Goal: Navigation & Orientation: Find specific page/section

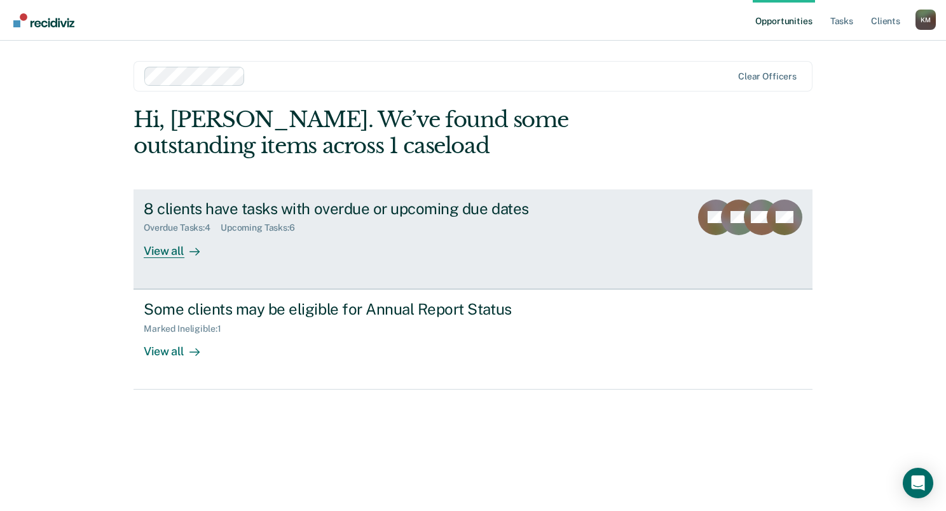
click at [172, 254] on div "View all" at bounding box center [179, 245] width 71 height 25
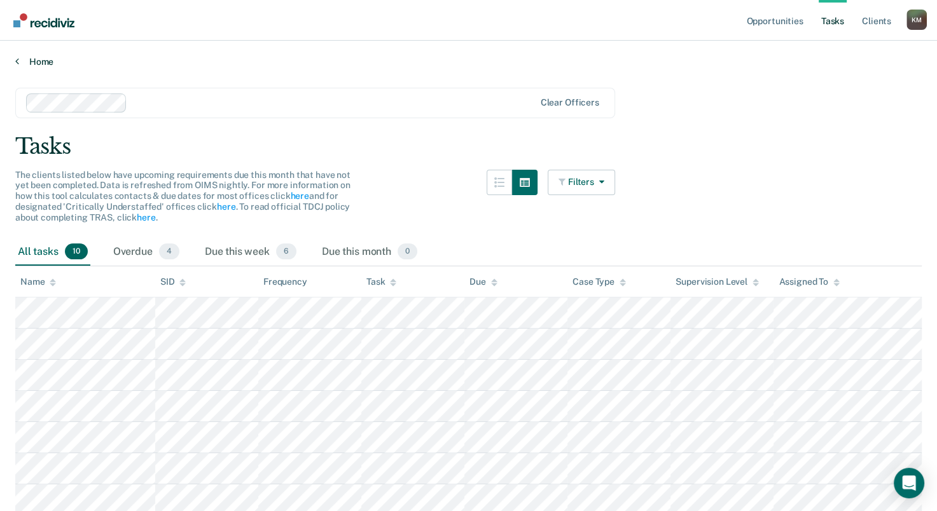
click at [19, 61] on link "Home" at bounding box center [468, 61] width 906 height 11
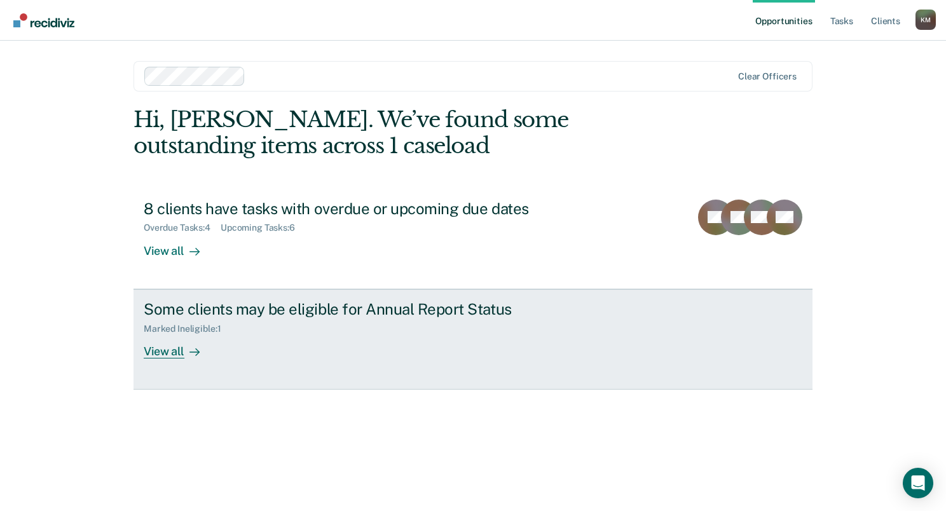
click at [174, 356] on div "View all" at bounding box center [179, 346] width 71 height 25
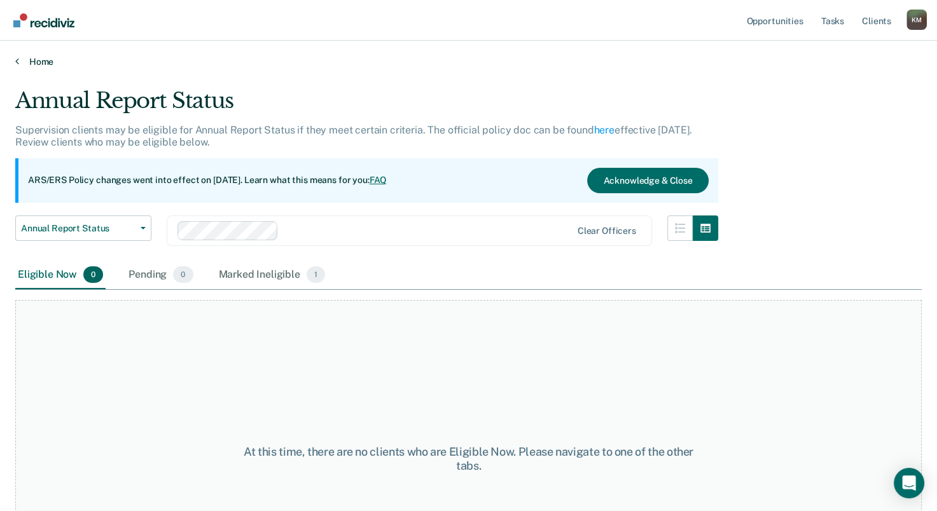
click at [18, 60] on link "Home" at bounding box center [468, 61] width 906 height 11
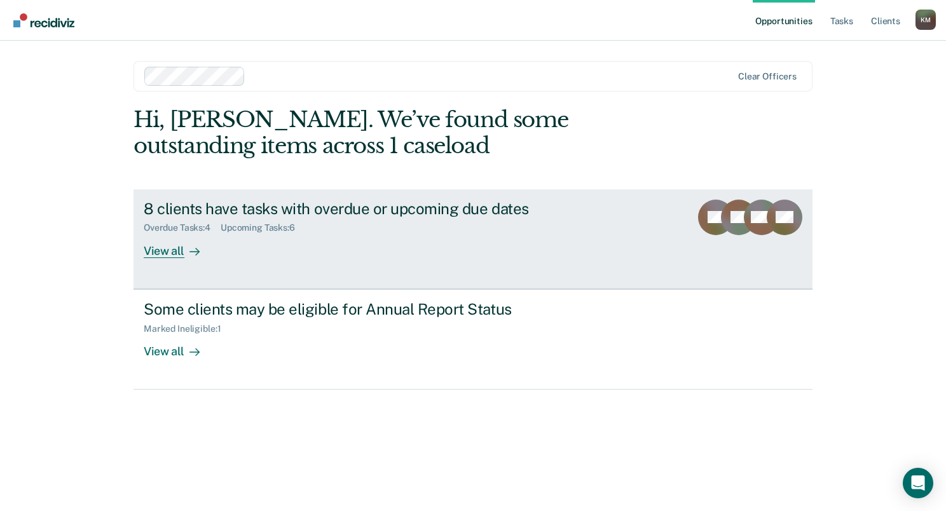
click at [174, 229] on div "Overdue Tasks : 4" at bounding box center [182, 228] width 77 height 11
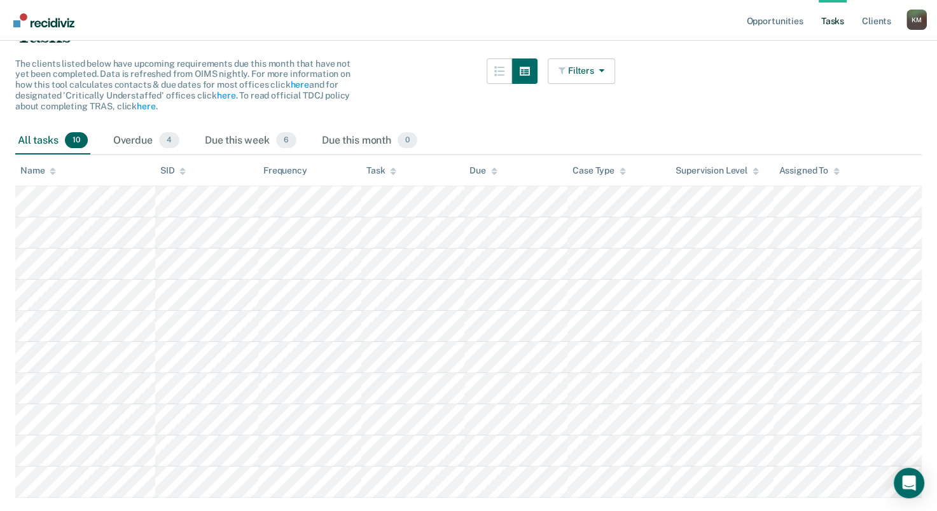
scroll to position [92, 0]
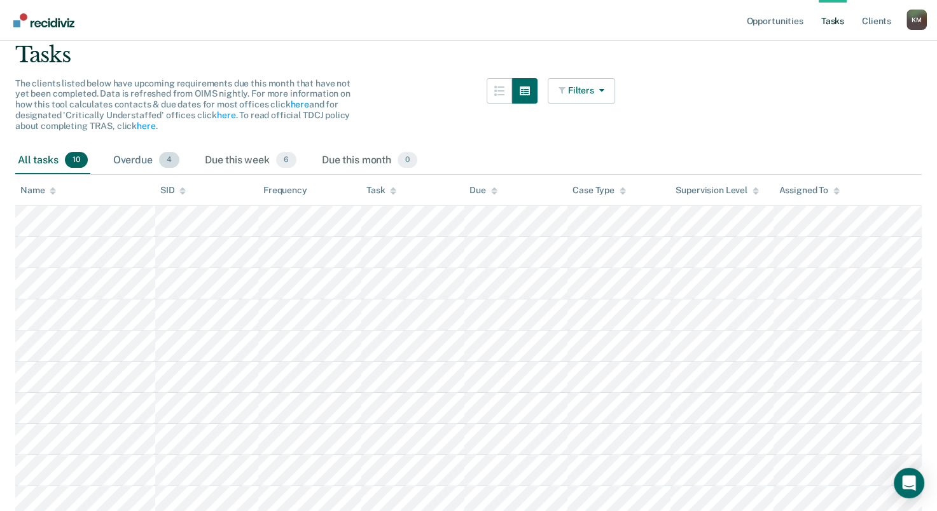
drag, startPoint x: 229, startPoint y: 158, endPoint x: 165, endPoint y: 158, distance: 63.6
click at [165, 158] on span "4" at bounding box center [169, 160] width 20 height 17
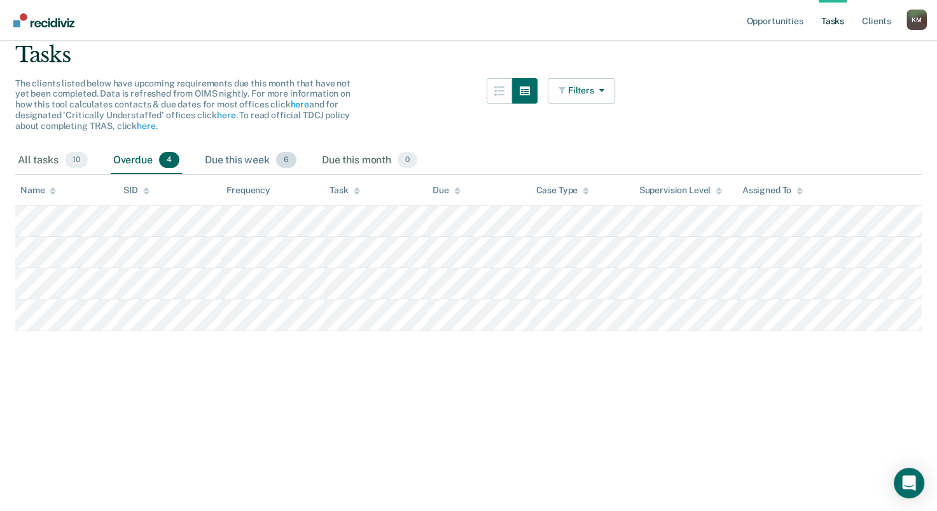
click at [290, 156] on span "6" at bounding box center [286, 160] width 20 height 17
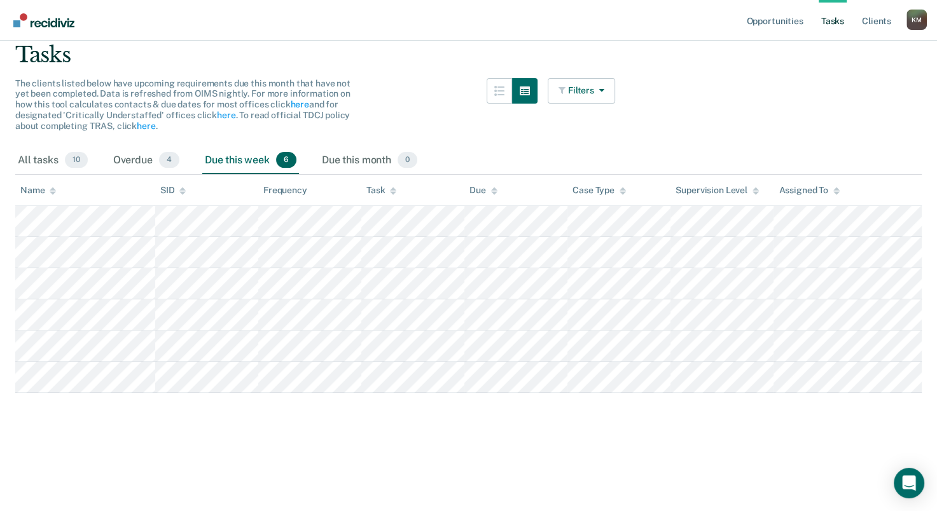
scroll to position [0, 0]
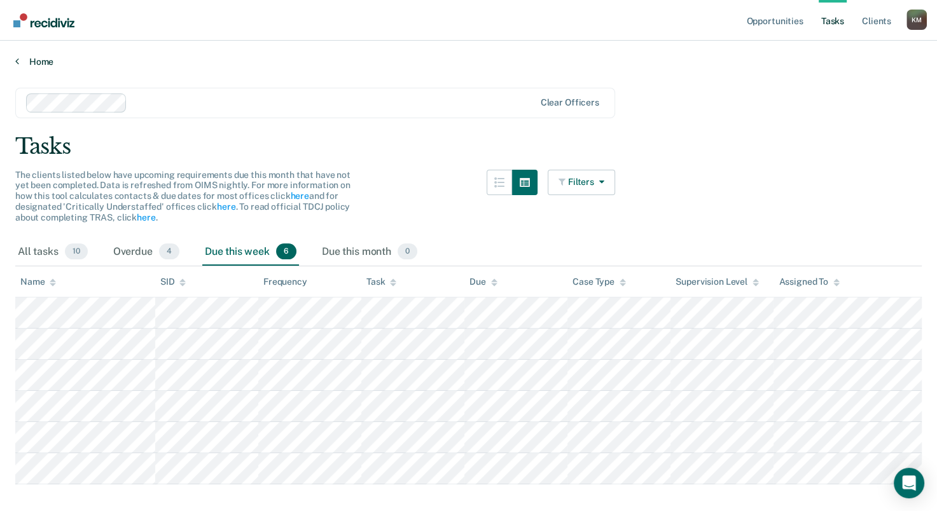
click at [19, 61] on link "Home" at bounding box center [468, 61] width 906 height 11
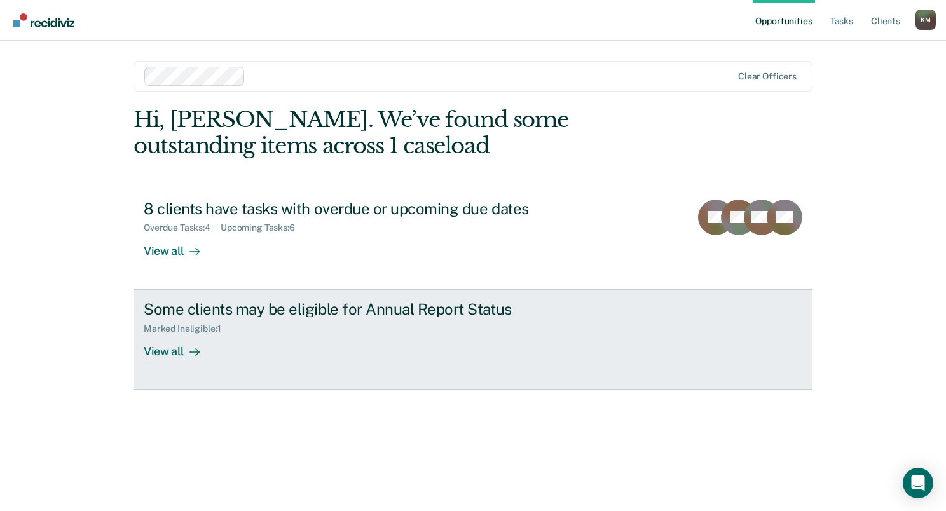
click at [173, 354] on div "View all" at bounding box center [179, 346] width 71 height 25
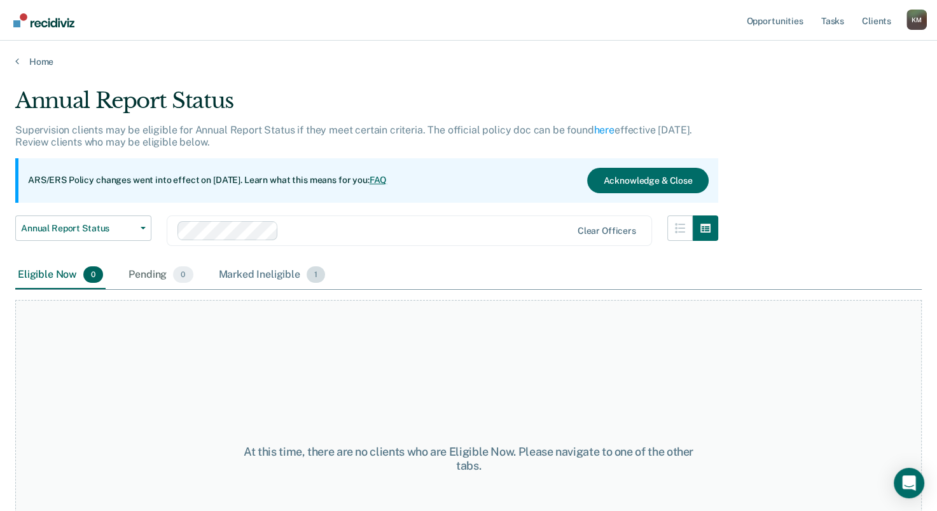
click at [256, 272] on div "Marked Ineligible 1" at bounding box center [272, 275] width 112 height 28
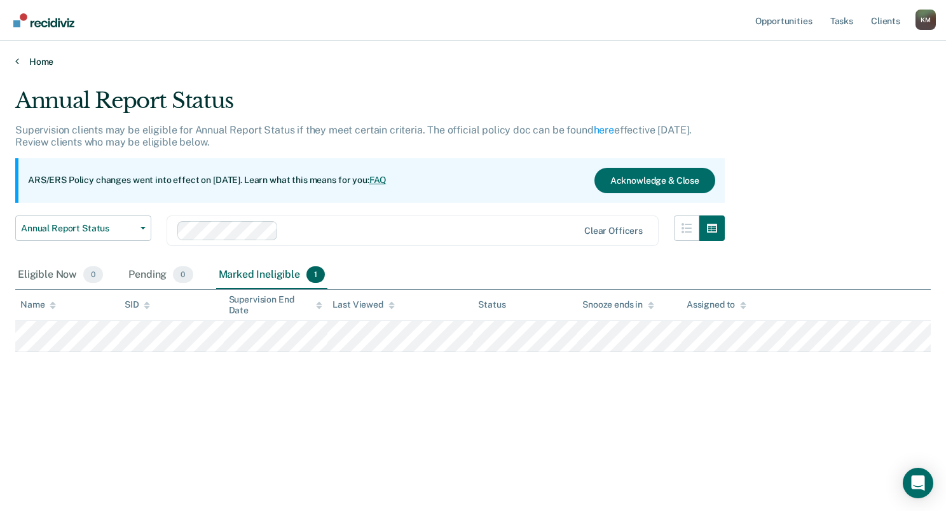
click at [25, 59] on link "Home" at bounding box center [473, 61] width 916 height 11
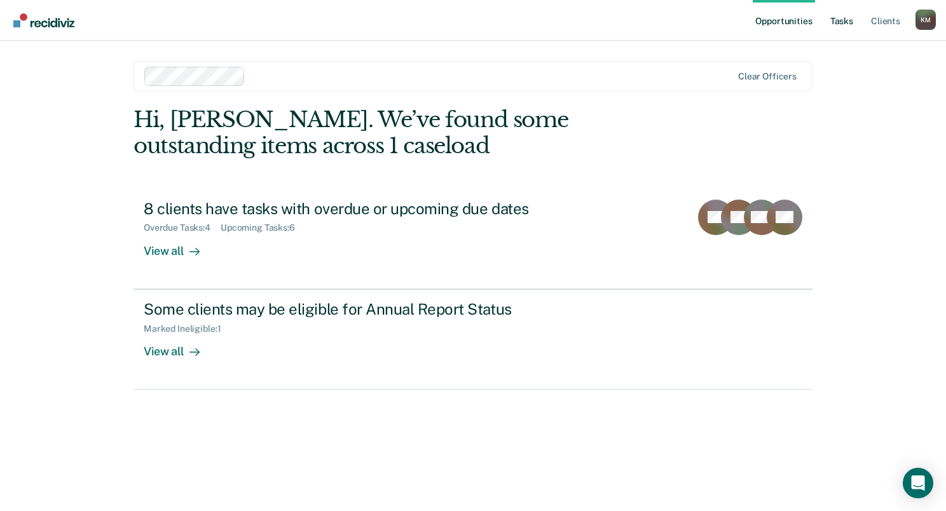
click at [839, 20] on link "Tasks" at bounding box center [842, 20] width 28 height 41
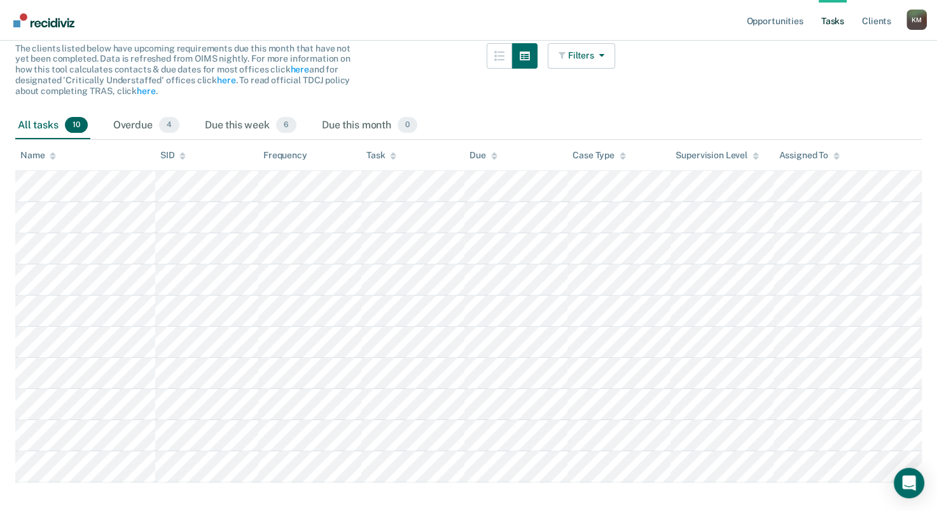
scroll to position [155, 0]
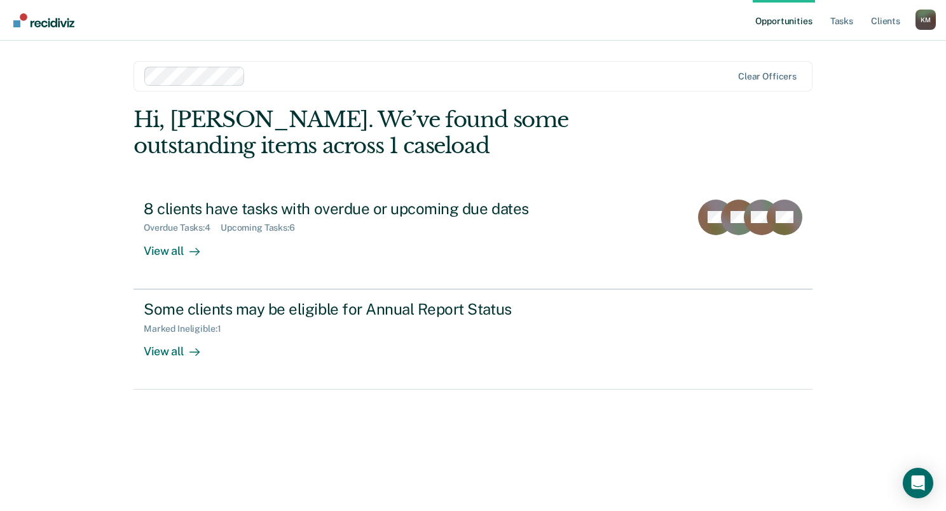
click at [789, 22] on link "Opportunities" at bounding box center [784, 20] width 62 height 41
click at [847, 24] on link "Tasks" at bounding box center [842, 20] width 28 height 41
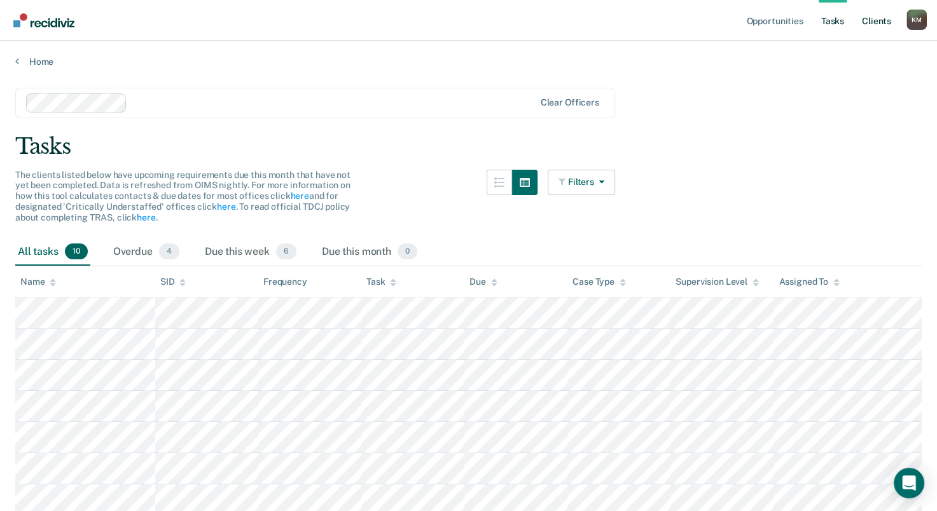
click at [873, 24] on link "Client s" at bounding box center [876, 20] width 34 height 41
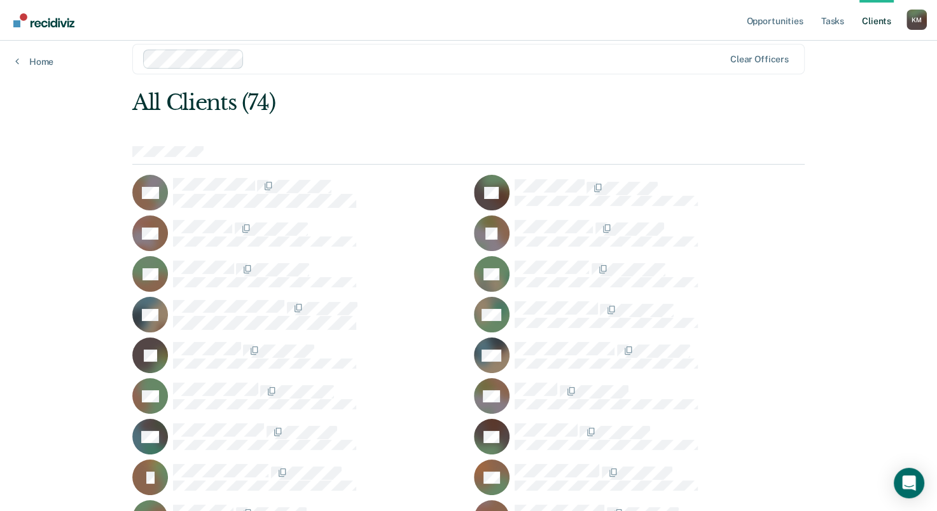
scroll to position [17, 0]
click at [781, 20] on link "Opportunities" at bounding box center [774, 20] width 62 height 41
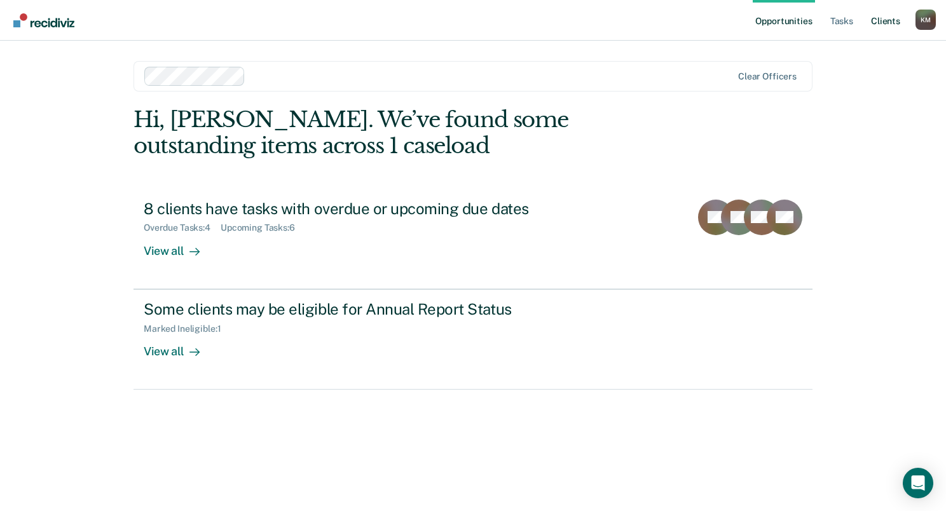
click at [893, 24] on link "Client s" at bounding box center [886, 20] width 34 height 41
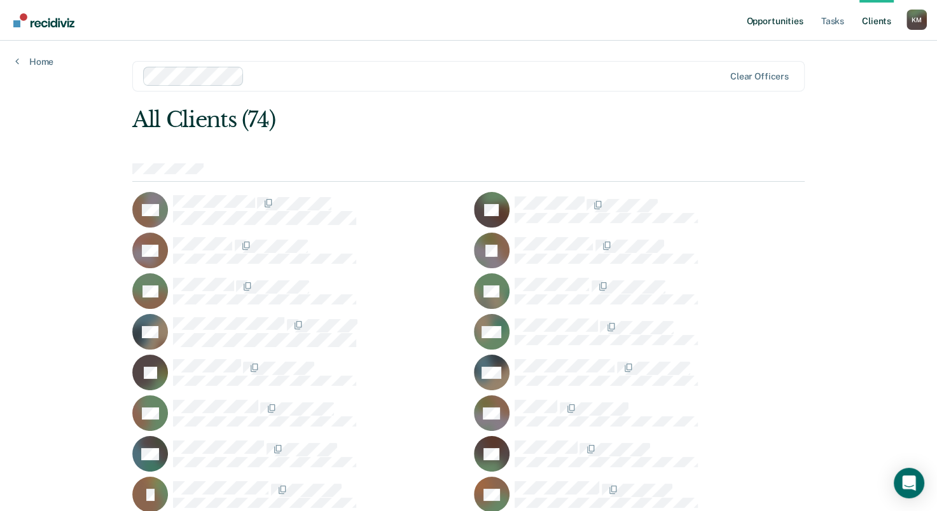
click at [790, 24] on link "Opportunities" at bounding box center [774, 20] width 62 height 41
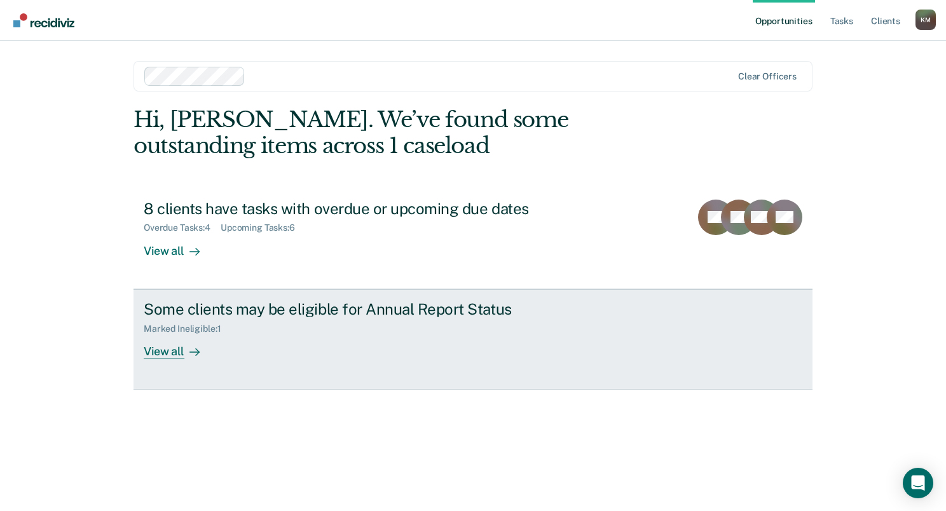
click at [176, 357] on div "View all" at bounding box center [179, 346] width 71 height 25
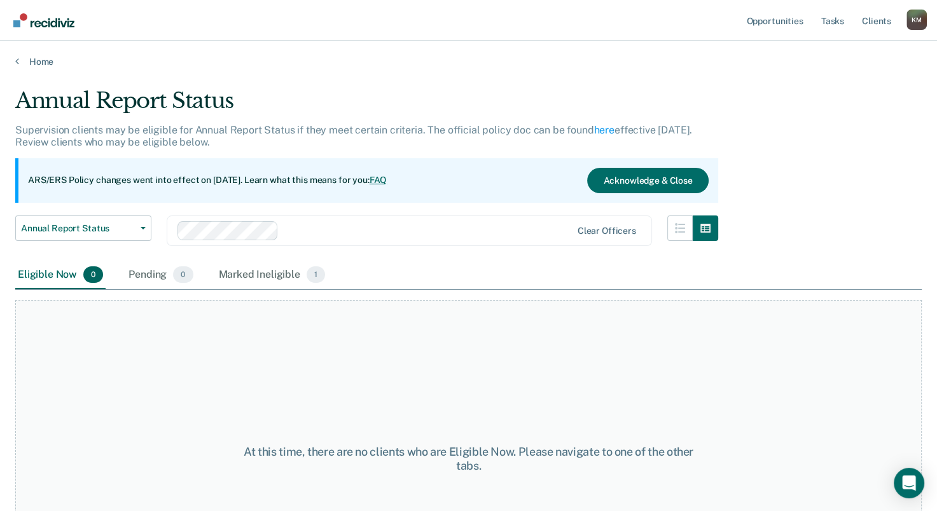
scroll to position [13, 0]
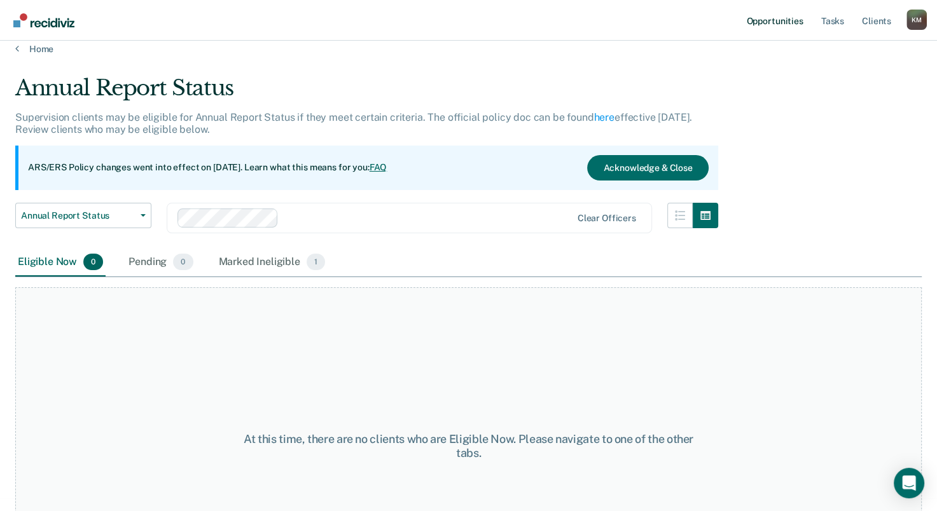
click at [776, 18] on link "Opportunities" at bounding box center [774, 20] width 62 height 41
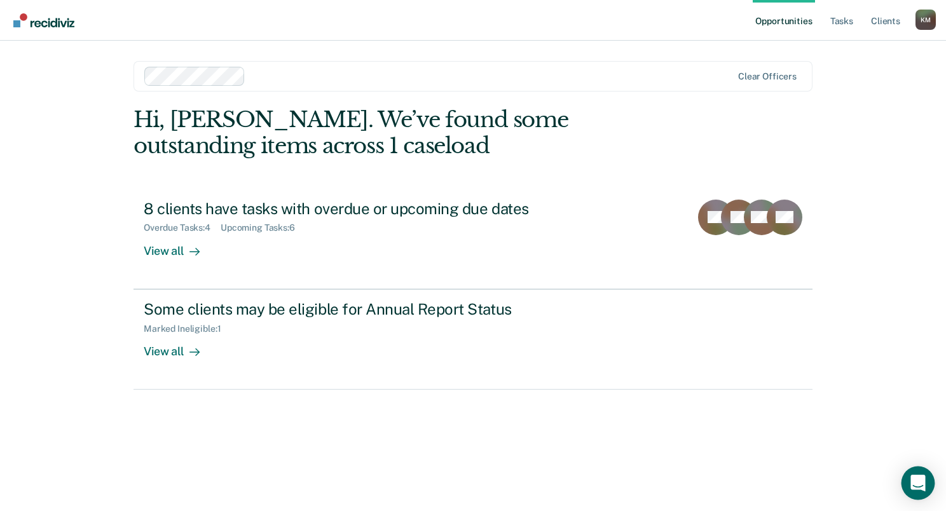
click at [920, 474] on div "Open Intercom Messenger" at bounding box center [919, 484] width 34 height 34
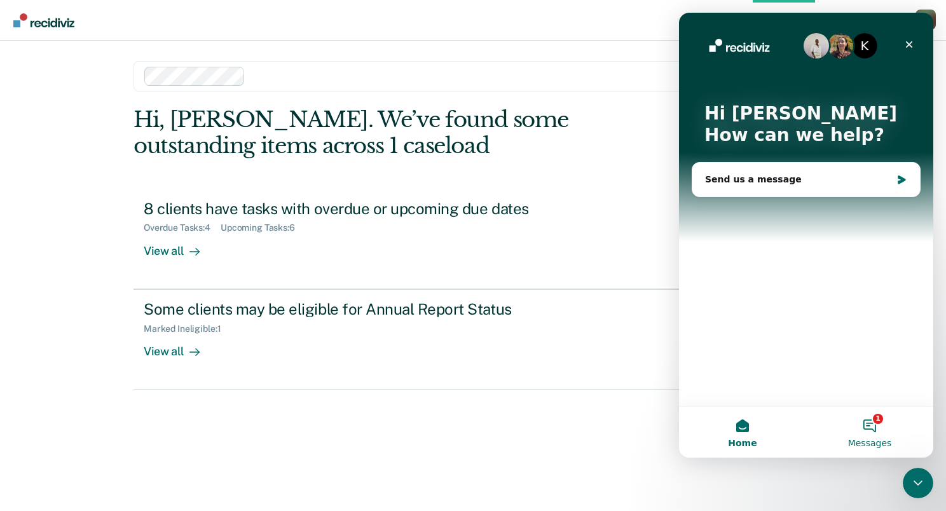
click at [878, 427] on button "1 Messages" at bounding box center [869, 432] width 127 height 51
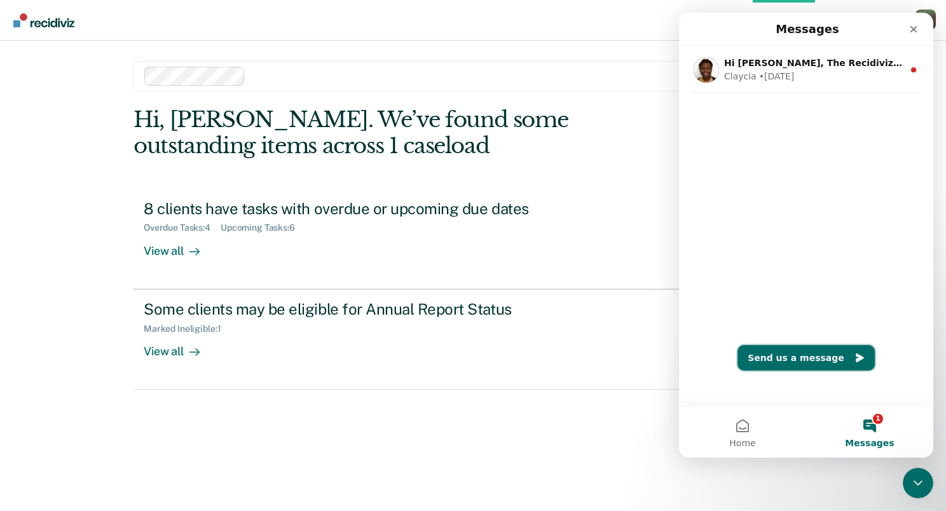
click at [784, 361] on button "Send us a message" at bounding box center [806, 357] width 137 height 25
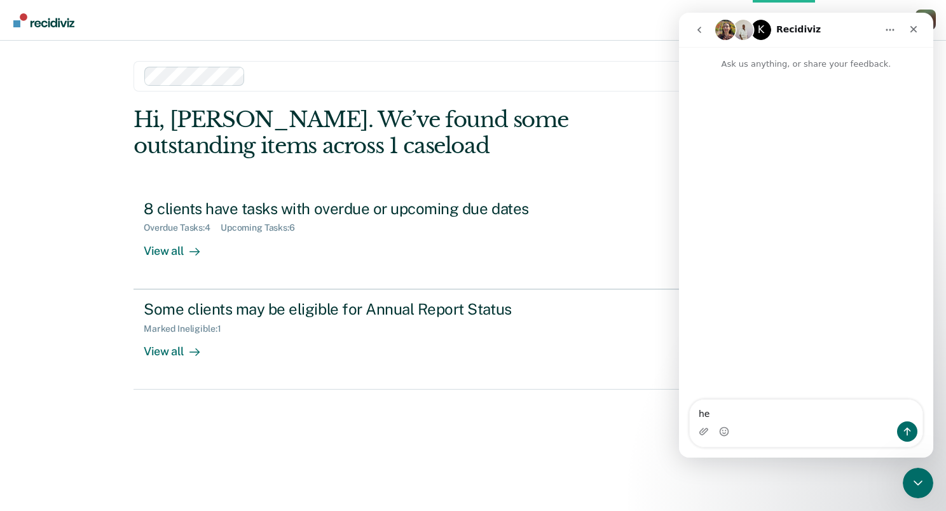
type textarea "h"
click at [915, 30] on icon "Close" at bounding box center [914, 29] width 7 height 7
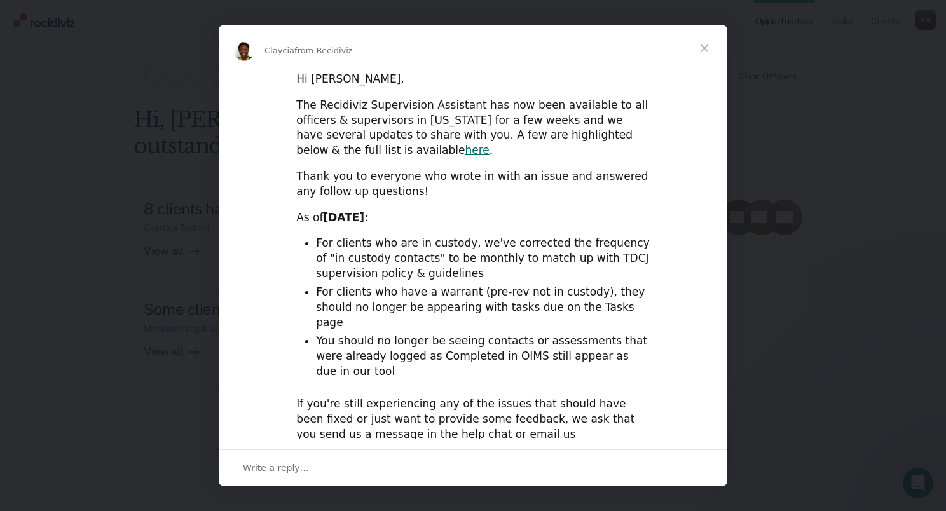
click at [707, 51] on span "Close" at bounding box center [705, 48] width 46 height 46
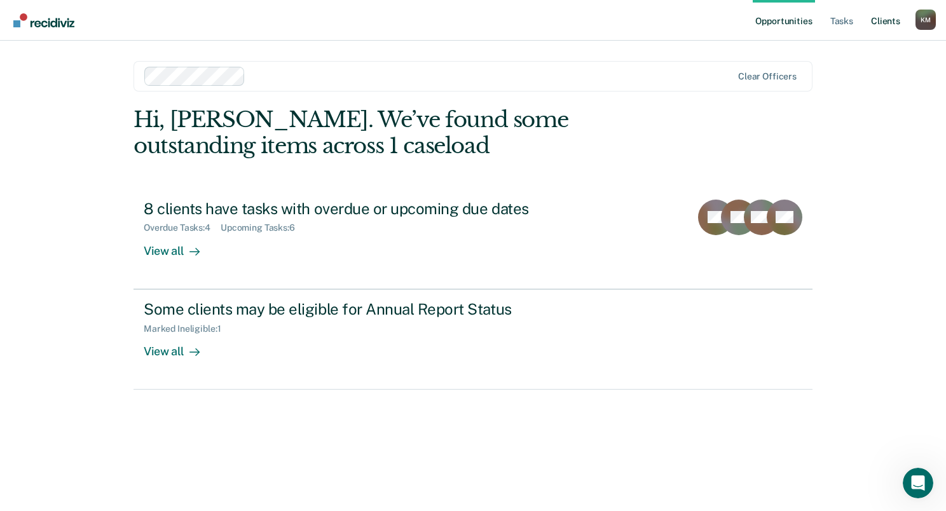
click at [897, 23] on link "Client s" at bounding box center [886, 20] width 34 height 41
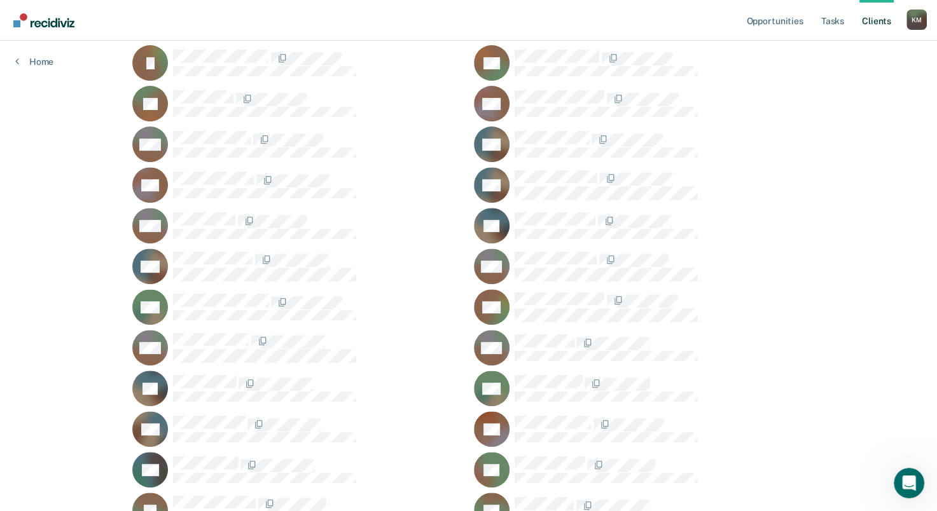
scroll to position [430, 0]
